Goal: Task Accomplishment & Management: Manage account settings

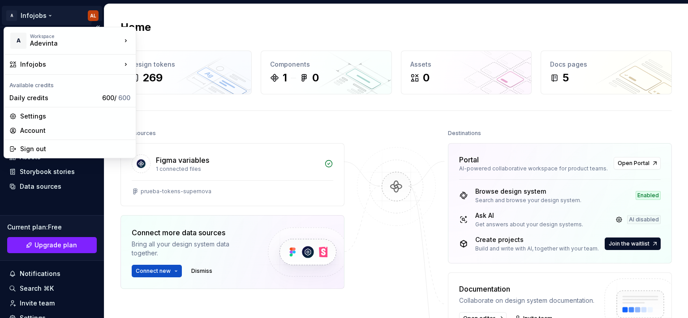
click at [47, 14] on html "A Infojobs AL Home Documentation Analytics Code automation Design system data D…" at bounding box center [344, 159] width 688 height 318
click at [37, 149] on div "Sign out" at bounding box center [75, 149] width 110 height 9
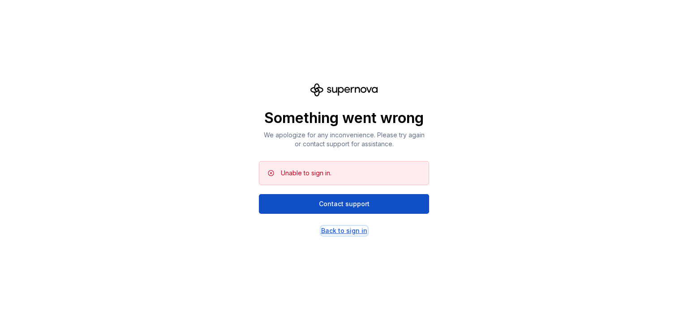
click at [347, 230] on div "Back to sign in" at bounding box center [344, 231] width 46 height 9
